Goal: Connect with others

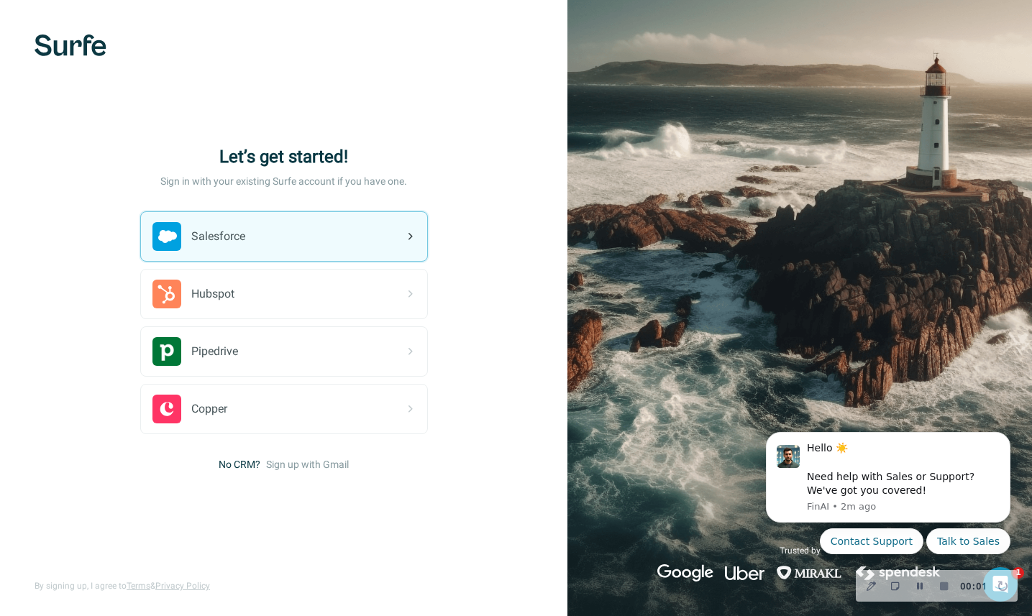
click at [260, 229] on div "Salesforce" at bounding box center [284, 236] width 286 height 49
